Goal: Information Seeking & Learning: Learn about a topic

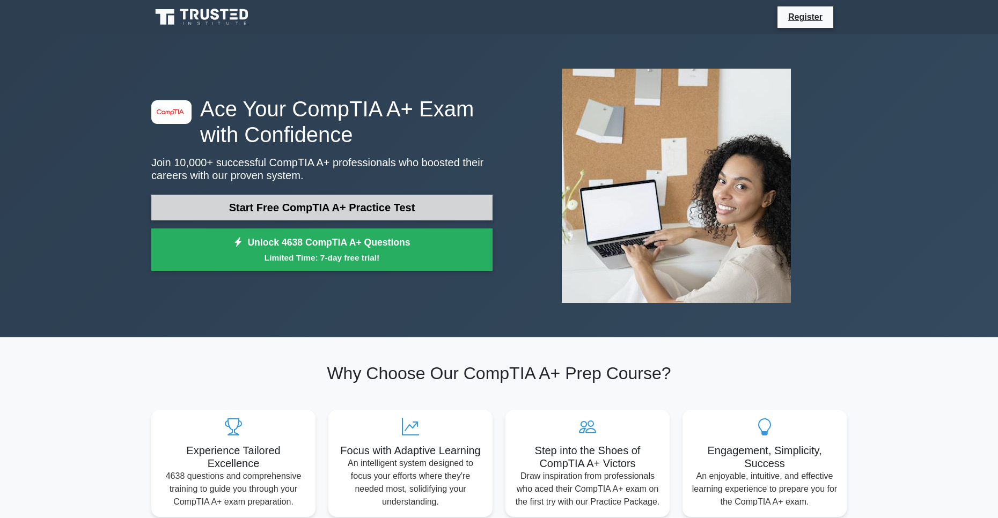
click at [398, 204] on link "Start Free CompTIA A+ Practice Test" at bounding box center [321, 208] width 341 height 26
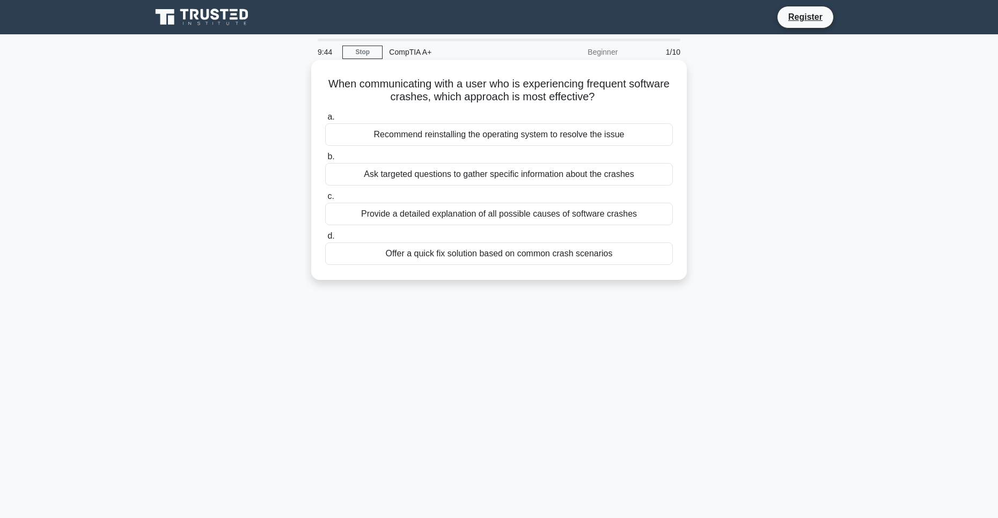
click at [468, 258] on div "Offer a quick fix solution based on common crash scenarios" at bounding box center [499, 254] width 348 height 23
click at [325, 240] on input "d. Offer a quick fix solution based on common crash scenarios" at bounding box center [325, 236] width 0 height 7
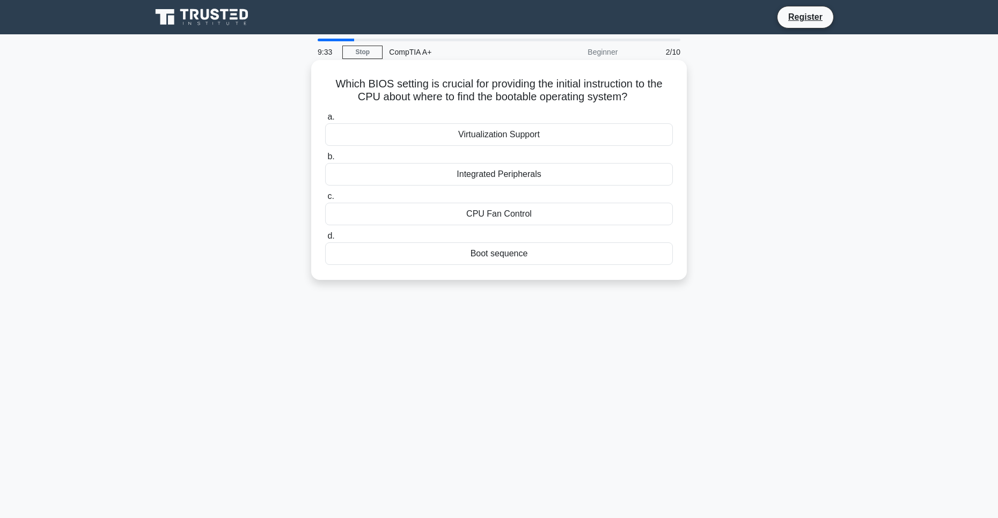
click at [450, 252] on div "Boot sequence" at bounding box center [499, 254] width 348 height 23
click at [325, 240] on input "d. Boot sequence" at bounding box center [325, 236] width 0 height 7
click at [520, 223] on div "Boot sequence" at bounding box center [499, 214] width 348 height 23
click at [325, 200] on input "c. Boot sequence" at bounding box center [325, 196] width 0 height 7
click at [496, 255] on div "Fan controller" at bounding box center [499, 254] width 348 height 23
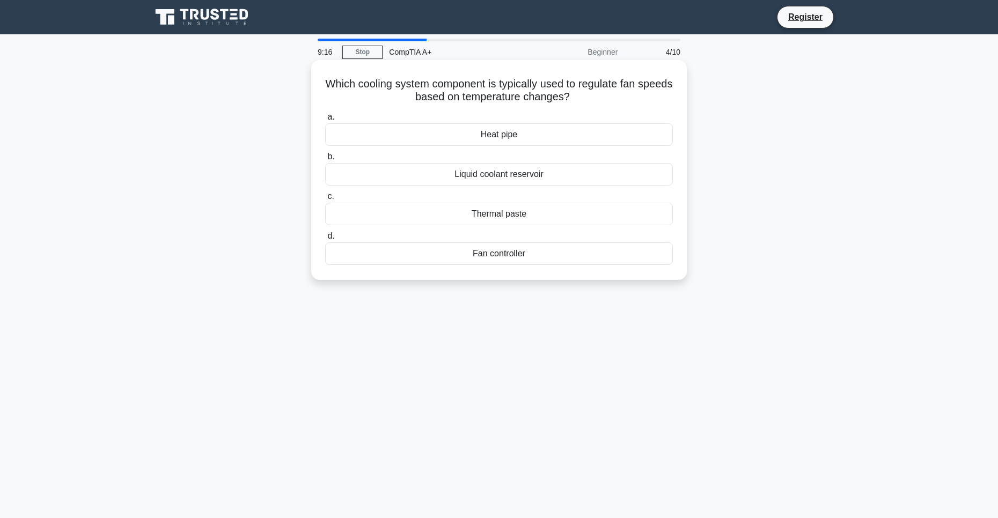
click at [325, 240] on input "d. Fan controller" at bounding box center [325, 236] width 0 height 7
click at [509, 218] on div "Transferring" at bounding box center [499, 214] width 348 height 23
click at [325, 200] on input "c. Transferring" at bounding box center [325, 196] width 0 height 7
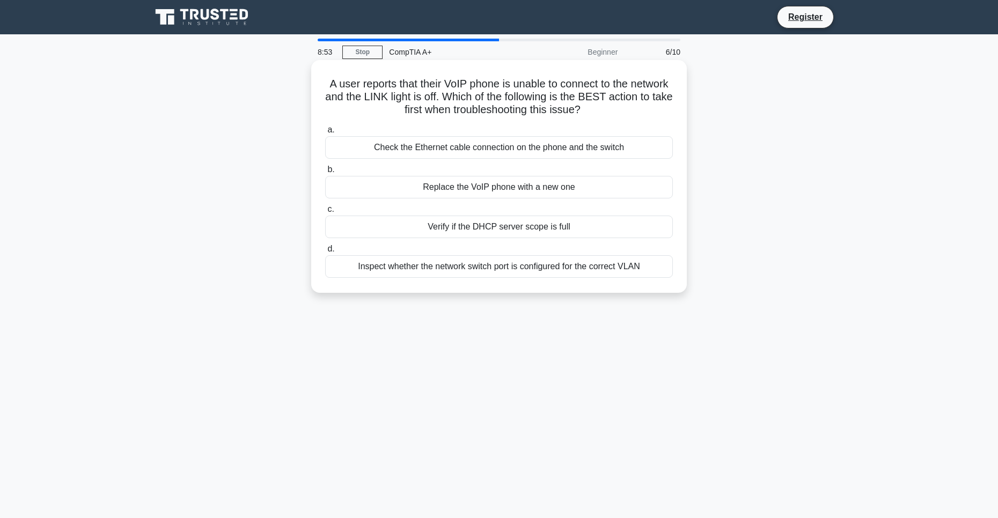
click at [456, 154] on div "Check the Ethernet cable connection on the phone and the switch" at bounding box center [499, 147] width 348 height 23
click at [325, 134] on input "a. Check the Ethernet cable connection on the phone and the switch" at bounding box center [325, 130] width 0 height 7
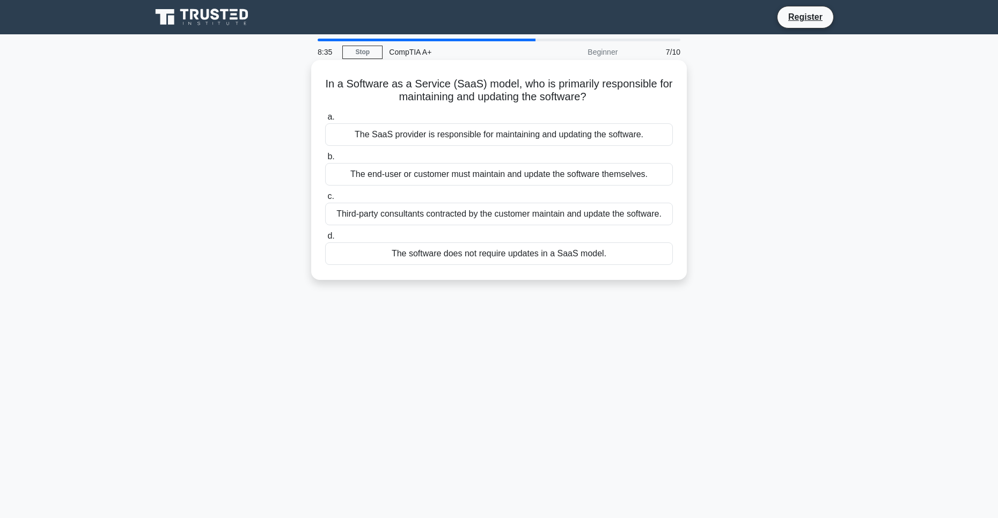
click at [476, 250] on div "The software does not require updates in a SaaS model." at bounding box center [499, 254] width 348 height 23
click at [325, 240] on input "d. The software does not require updates in a SaaS model." at bounding box center [325, 236] width 0 height 7
click at [583, 170] on div "Use a test environment to validate the driver's integrity." at bounding box center [499, 174] width 348 height 23
click at [325, 160] on input "b. Use a test environment to validate the driver's integrity." at bounding box center [325, 157] width 0 height 7
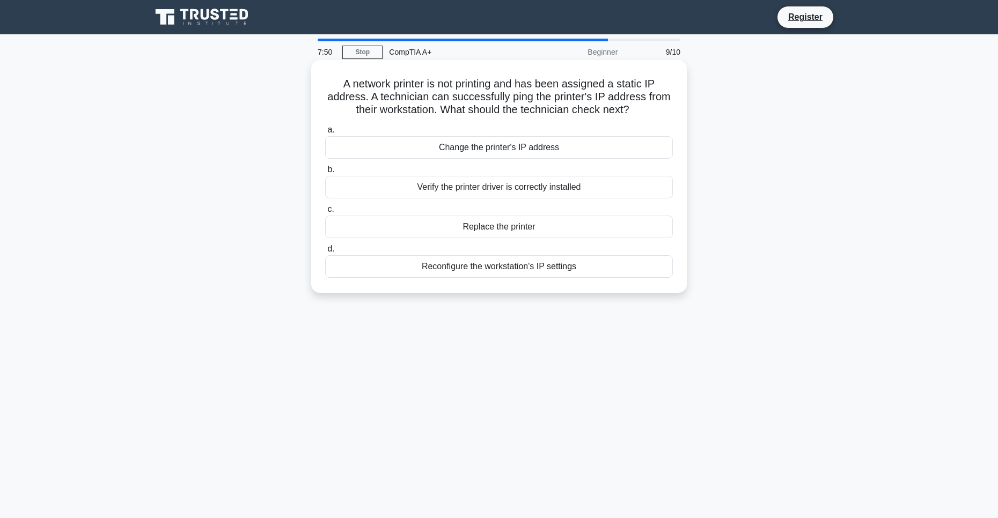
click at [510, 269] on div "Reconfigure the workstation's IP settings" at bounding box center [499, 266] width 348 height 23
click at [325, 253] on input "d. Reconfigure the workstation's IP settings" at bounding box center [325, 249] width 0 height 7
click at [545, 188] on div "Check the monitor and cable connections" at bounding box center [499, 187] width 348 height 23
click at [325, 173] on input "b. Check the monitor and cable connections" at bounding box center [325, 169] width 0 height 7
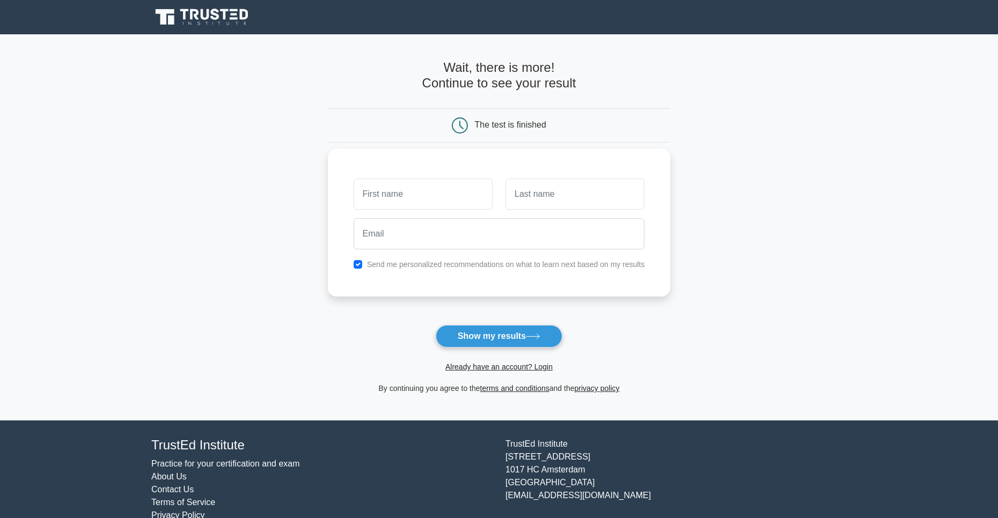
click at [464, 206] on input "text" at bounding box center [423, 194] width 139 height 31
click at [516, 328] on button "Show my results" at bounding box center [499, 336] width 127 height 23
type input "David"
click at [533, 191] on input "text" at bounding box center [575, 194] width 139 height 31
type input "Arvizu"
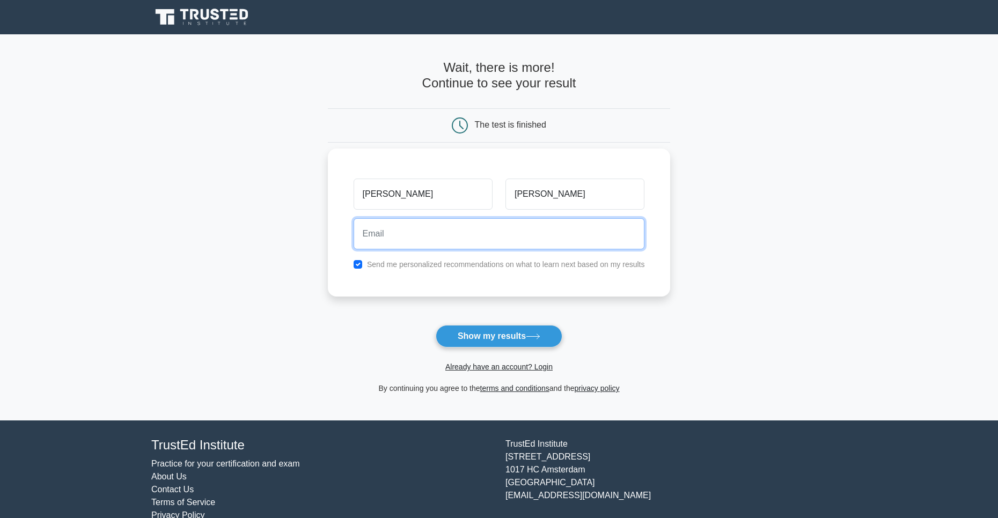
click at [514, 230] on input "email" at bounding box center [499, 233] width 291 height 31
type input "mkadolpg@gmail.com"
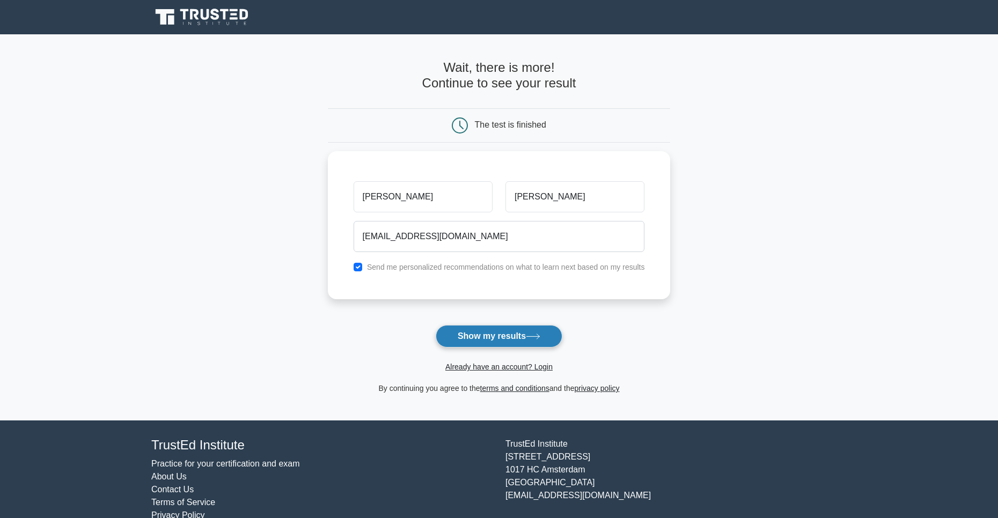
click at [483, 341] on button "Show my results" at bounding box center [499, 336] width 127 height 23
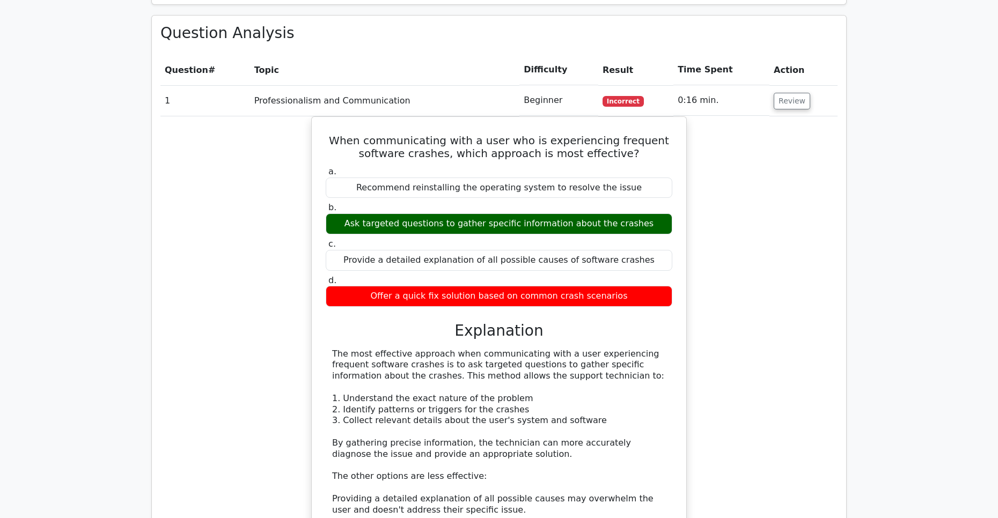
scroll to position [1002, 0]
